Goal: Information Seeking & Learning: Learn about a topic

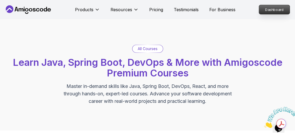
click at [261, 9] on p "Dashboard" at bounding box center [274, 9] width 31 height 9
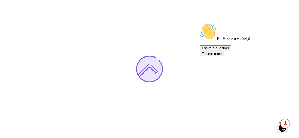
click at [199, 23] on icon "Chat attention grabber" at bounding box center [199, 23] width 0 height 0
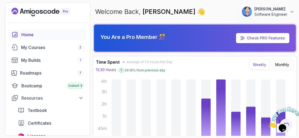
click at [268, 124] on icon "Close" at bounding box center [268, 126] width 0 height 5
click at [45, 47] on div "My Courses 2" at bounding box center [52, 47] width 62 height 6
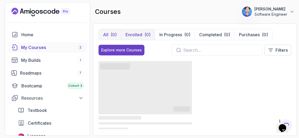
click at [132, 38] on button "Enrolled (0)" at bounding box center [138, 34] width 34 height 11
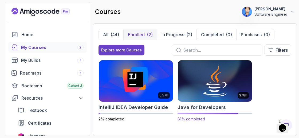
click at [212, 95] on img at bounding box center [215, 80] width 78 height 43
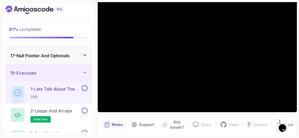
scroll to position [47, 0]
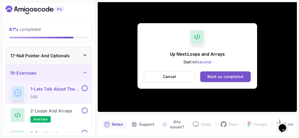
click at [216, 75] on div "Mark as completed" at bounding box center [225, 76] width 36 height 5
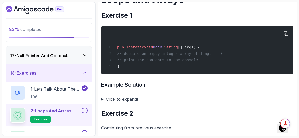
scroll to position [94, 0]
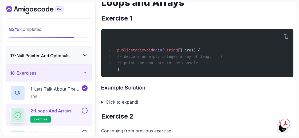
click at [102, 102] on summary "Click to expand!" at bounding box center [197, 101] width 192 height 7
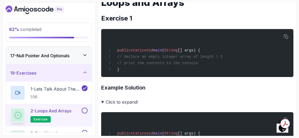
click at [102, 102] on summary "Click to expand!" at bounding box center [197, 101] width 192 height 7
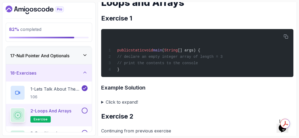
click at [102, 103] on summary "Click to expand!" at bounding box center [197, 101] width 192 height 7
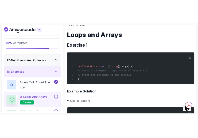
scroll to position [79, 0]
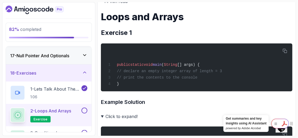
click at [284, 124] on div at bounding box center [281, 124] width 18 height 10
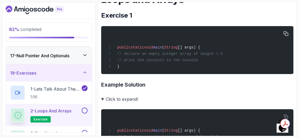
scroll to position [111, 0]
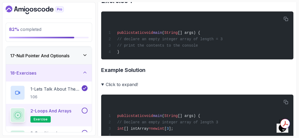
click at [121, 70] on h3 "Example Solution" at bounding box center [197, 70] width 192 height 9
click at [148, 73] on h3 "Example Solution" at bounding box center [197, 70] width 192 height 9
click at [122, 85] on summary "Click to expand!" at bounding box center [197, 84] width 192 height 7
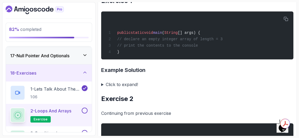
click at [109, 87] on summary "Click to expand!" at bounding box center [197, 84] width 192 height 7
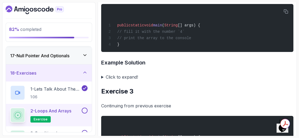
scroll to position [394, 0]
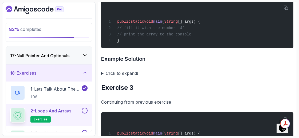
click at [103, 77] on summary "Click to expand!" at bounding box center [197, 73] width 192 height 7
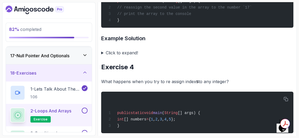
scroll to position [645, 0]
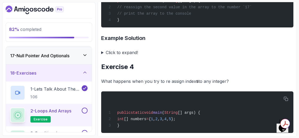
click at [109, 56] on summary "Click to expand!" at bounding box center [197, 52] width 192 height 7
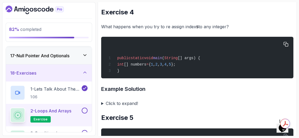
scroll to position [838, 0]
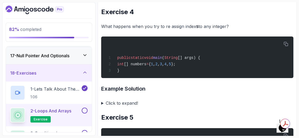
click at [111, 107] on summary "Click to expand!" at bounding box center [197, 102] width 192 height 7
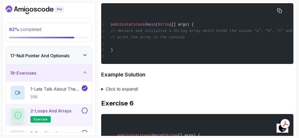
scroll to position [1089, 0]
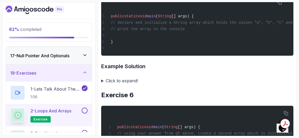
click at [101, 85] on summary "Click to expand!" at bounding box center [197, 80] width 192 height 7
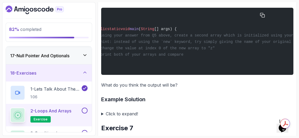
scroll to position [1287, 0]
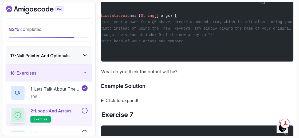
click at [154, 75] on p "What do you think the output will be?" at bounding box center [197, 71] width 192 height 7
click at [102, 104] on summary "Click to expand!" at bounding box center [197, 100] width 192 height 7
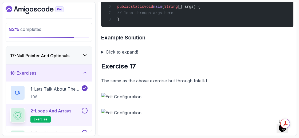
scroll to position [2985, 0]
click at [137, 97] on img at bounding box center [197, 96] width 192 height 7
click at [138, 83] on p "The same as the above exercise but through IntelliJ" at bounding box center [197, 80] width 192 height 7
click at [132, 98] on img at bounding box center [197, 96] width 192 height 7
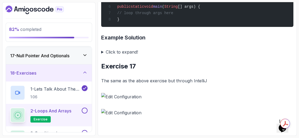
click at [107, 97] on img at bounding box center [197, 96] width 192 height 7
click at [124, 101] on img at bounding box center [197, 96] width 192 height 7
click at [130, 71] on h2 "Exercise 17" at bounding box center [197, 66] width 192 height 9
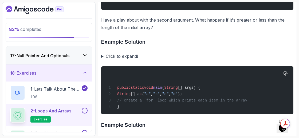
scroll to position [1626, 0]
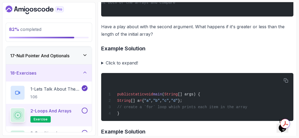
click at [103, 67] on summary "Click to expand!" at bounding box center [197, 62] width 192 height 7
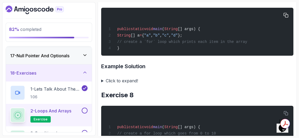
scroll to position [1864, 0]
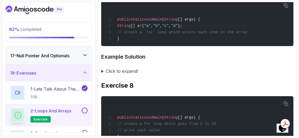
click at [129, 75] on summary "Click to expand!" at bounding box center [197, 70] width 192 height 7
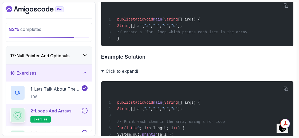
click at [126, 75] on summary "Click to expand!" at bounding box center [197, 70] width 192 height 7
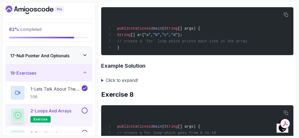
scroll to position [1856, 0]
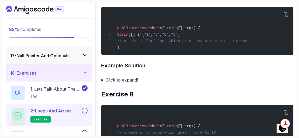
click at [103, 84] on summary "Click to expand!" at bounding box center [197, 79] width 192 height 7
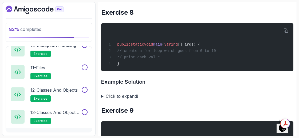
scroll to position [531, 0]
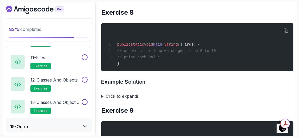
click at [28, 7] on icon "Dashboard" at bounding box center [35, 10] width 58 height 9
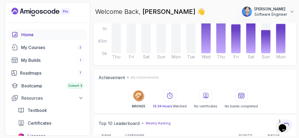
scroll to position [88, 0]
click at [142, 98] on circle at bounding box center [138, 95] width 9 height 9
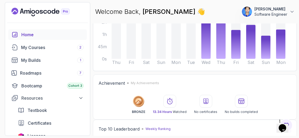
scroll to position [65, 0]
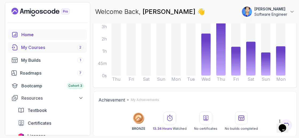
click at [55, 45] on div "My Courses 2" at bounding box center [52, 47] width 62 height 6
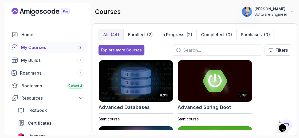
click at [119, 49] on div "Explore more Courses" at bounding box center [121, 49] width 41 height 5
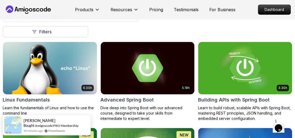
scroll to position [155, 0]
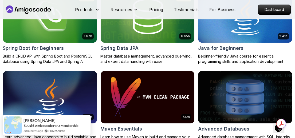
scroll to position [283, 0]
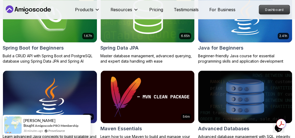
click at [273, 9] on p "Dashboard" at bounding box center [274, 9] width 31 height 9
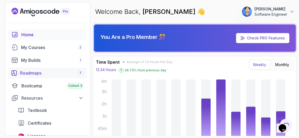
click at [54, 75] on div "Roadmaps 7" at bounding box center [51, 73] width 63 height 6
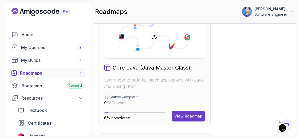
scroll to position [299, 0]
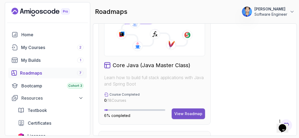
click at [190, 116] on button "View Roadmap" at bounding box center [187, 114] width 33 height 11
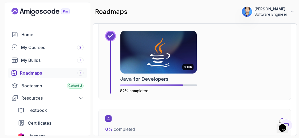
scroll to position [643, 0]
click at [172, 52] on img at bounding box center [158, 52] width 80 height 45
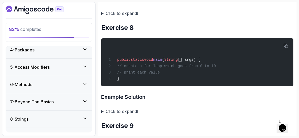
scroll to position [981, 0]
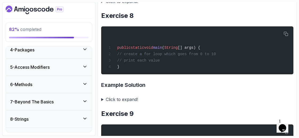
click at [103, 103] on summary "Click to expand!" at bounding box center [197, 99] width 192 height 7
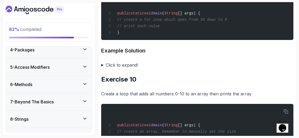
scroll to position [1188, 0]
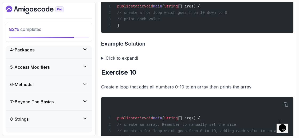
click at [134, 77] on h2 "Exercise 10" at bounding box center [197, 72] width 192 height 9
click at [103, 62] on summary "Click to expand!" at bounding box center [197, 57] width 192 height 7
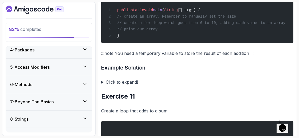
scroll to position [1370, 0]
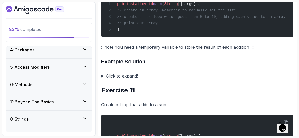
click at [102, 80] on summary "Click to expand!" at bounding box center [197, 75] width 192 height 7
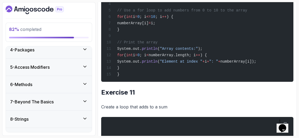
scroll to position [1491, 0]
